Goal: Information Seeking & Learning: Learn about a topic

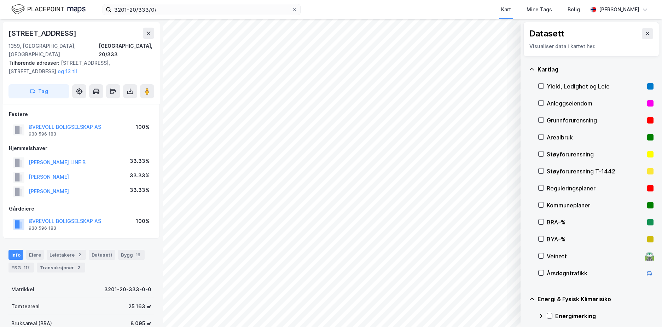
scroll to position [90, 0]
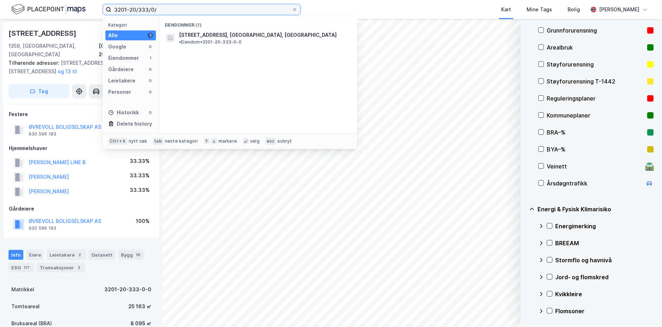
drag, startPoint x: 159, startPoint y: 8, endPoint x: 97, endPoint y: 9, distance: 62.3
click at [97, 9] on div "3201-20/333/0/ Kategori Alle 1 Google 0 Eiendommer 1 Gårdeiere 0 Leietakere 0 P…" at bounding box center [331, 9] width 662 height 19
paste input "105-2048/27/0"
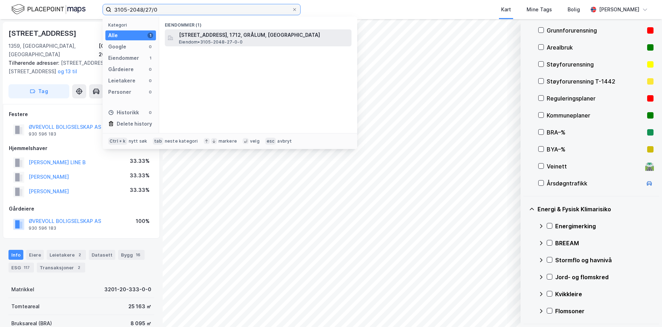
type input "3105-2048/27/0"
click at [247, 36] on span "[STREET_ADDRESS], 1712, GRÅLUM, [GEOGRAPHIC_DATA]" at bounding box center [264, 35] width 170 height 8
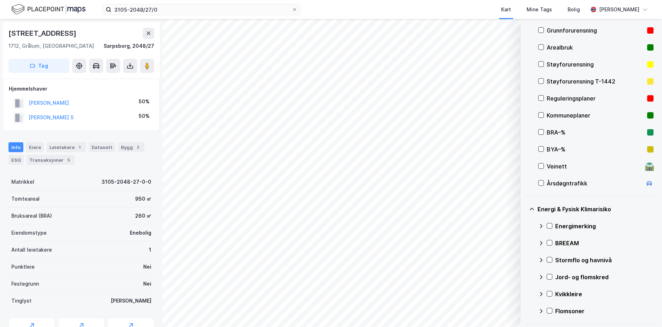
click at [557, 31] on div "Grunnforurensning" at bounding box center [596, 30] width 98 height 8
click at [549, 227] on icon at bounding box center [549, 225] width 5 height 5
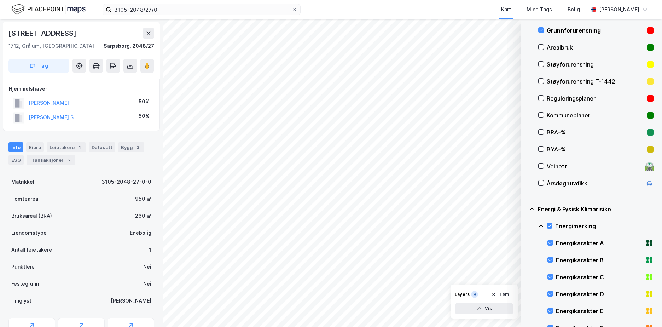
click at [540, 225] on icon at bounding box center [541, 226] width 6 height 6
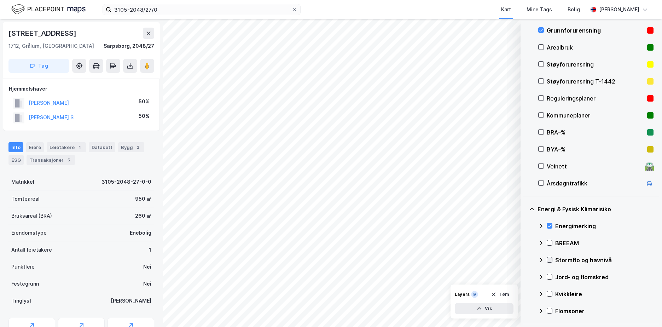
click at [549, 258] on icon at bounding box center [549, 259] width 5 height 5
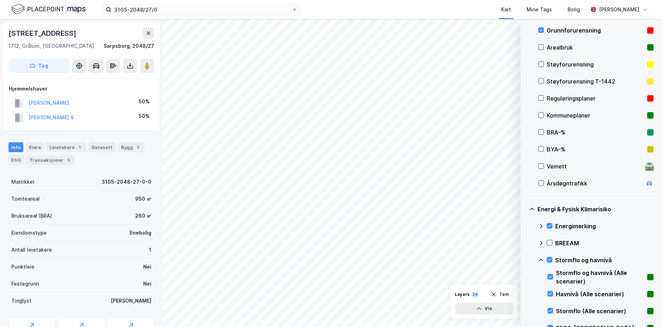
click at [541, 258] on icon at bounding box center [541, 260] width 6 height 6
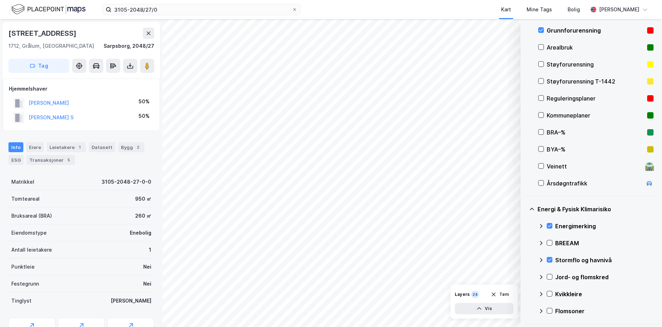
scroll to position [167, 0]
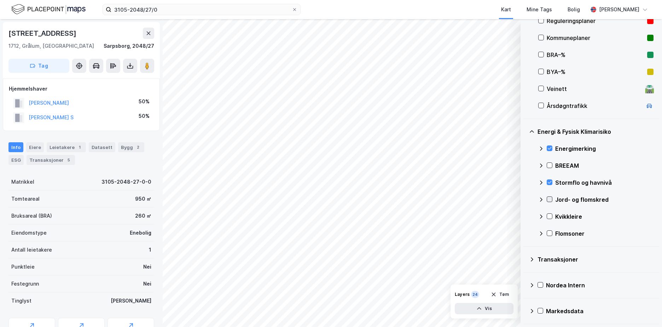
click at [549, 198] on icon at bounding box center [549, 199] width 5 height 5
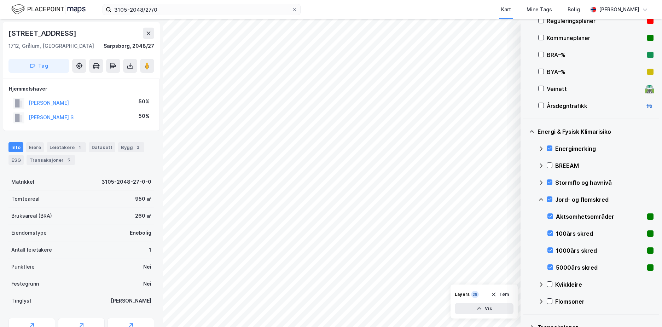
click at [541, 197] on icon at bounding box center [541, 200] width 6 height 6
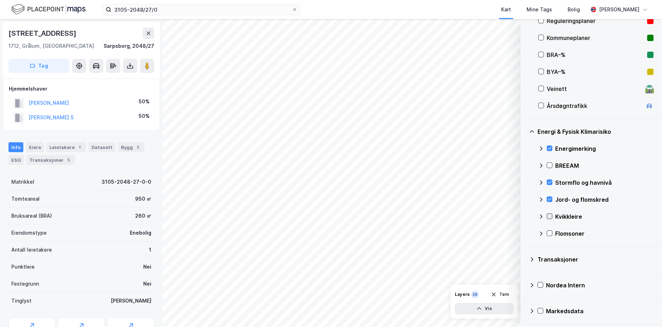
click at [549, 215] on icon at bounding box center [549, 216] width 5 height 5
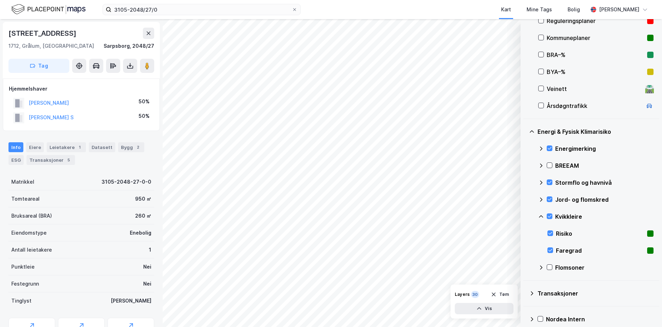
click at [540, 215] on icon at bounding box center [541, 217] width 6 height 6
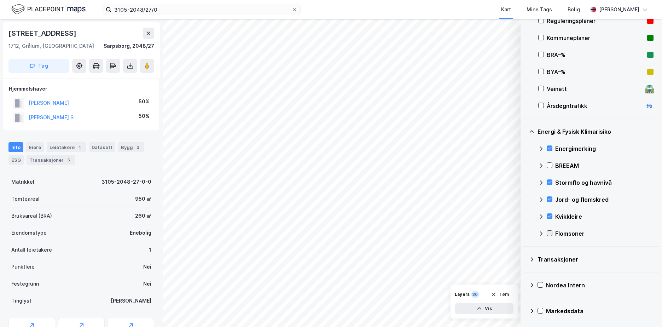
click at [549, 235] on icon at bounding box center [550, 233] width 4 height 2
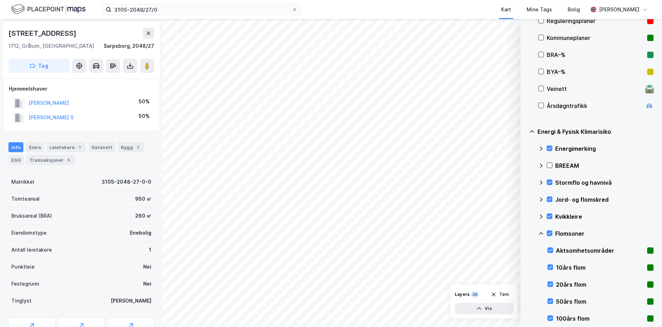
click at [542, 230] on div "Flomsoner" at bounding box center [595, 233] width 115 height 17
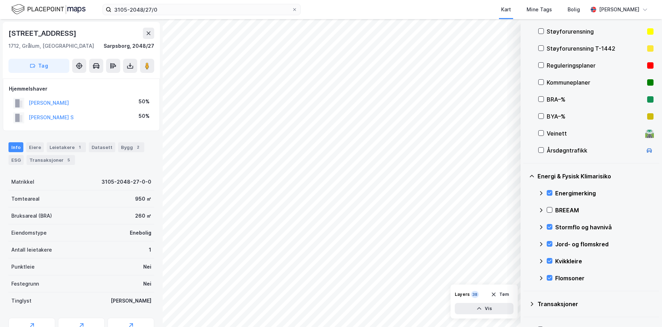
scroll to position [84, 0]
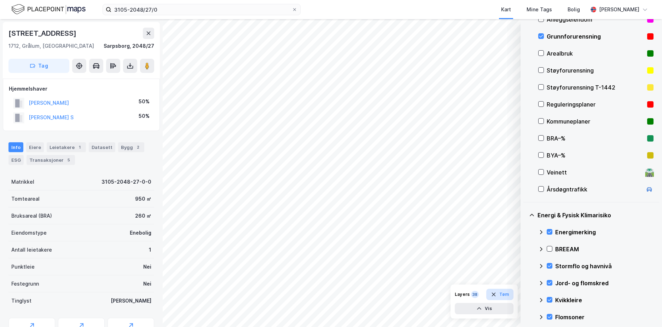
click at [508, 295] on button "Tøm" at bounding box center [499, 294] width 27 height 11
